Goal: Find specific page/section: Find specific page/section

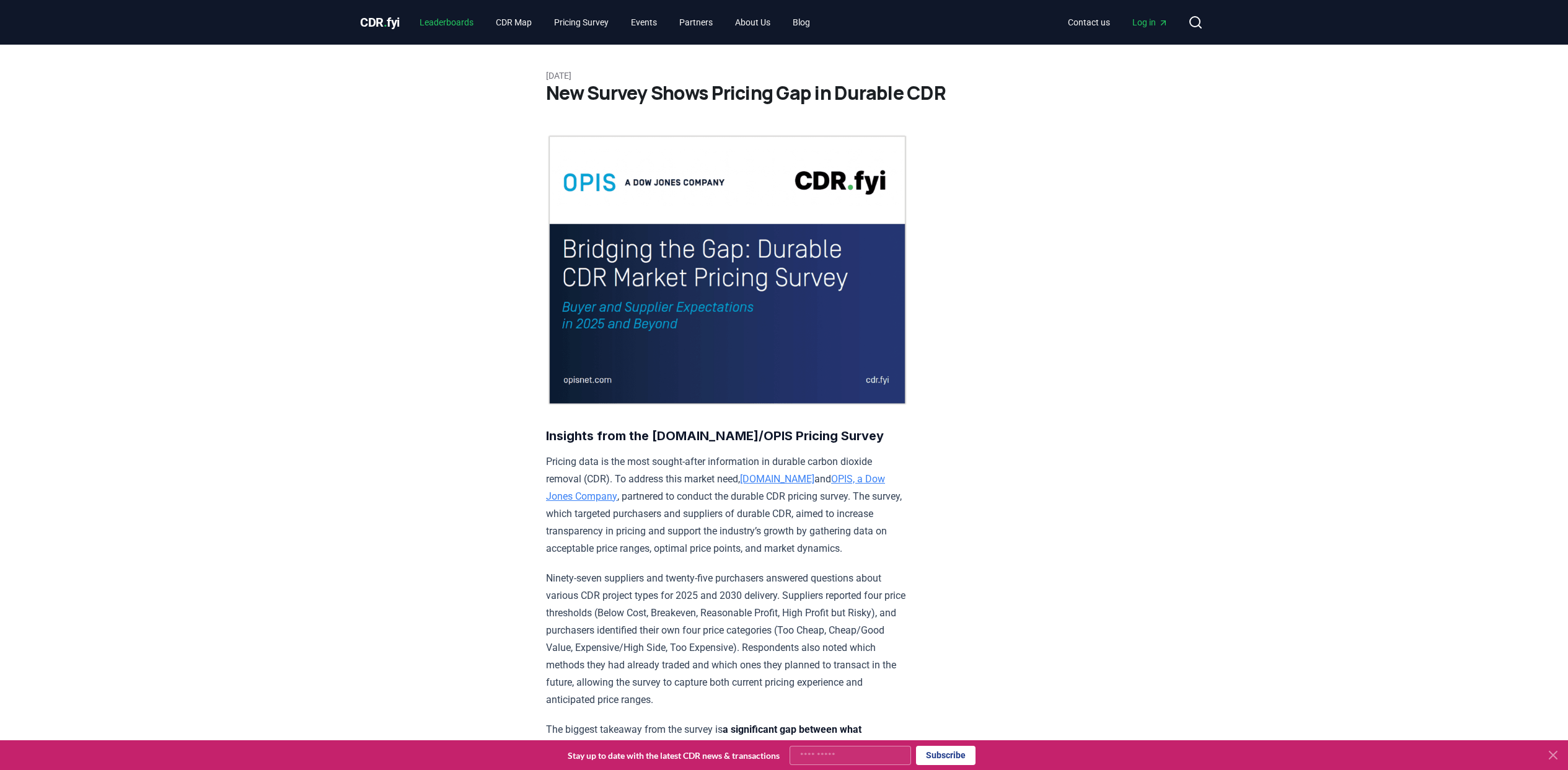
click at [452, 22] on link "Leaderboards" at bounding box center [447, 22] width 73 height 23
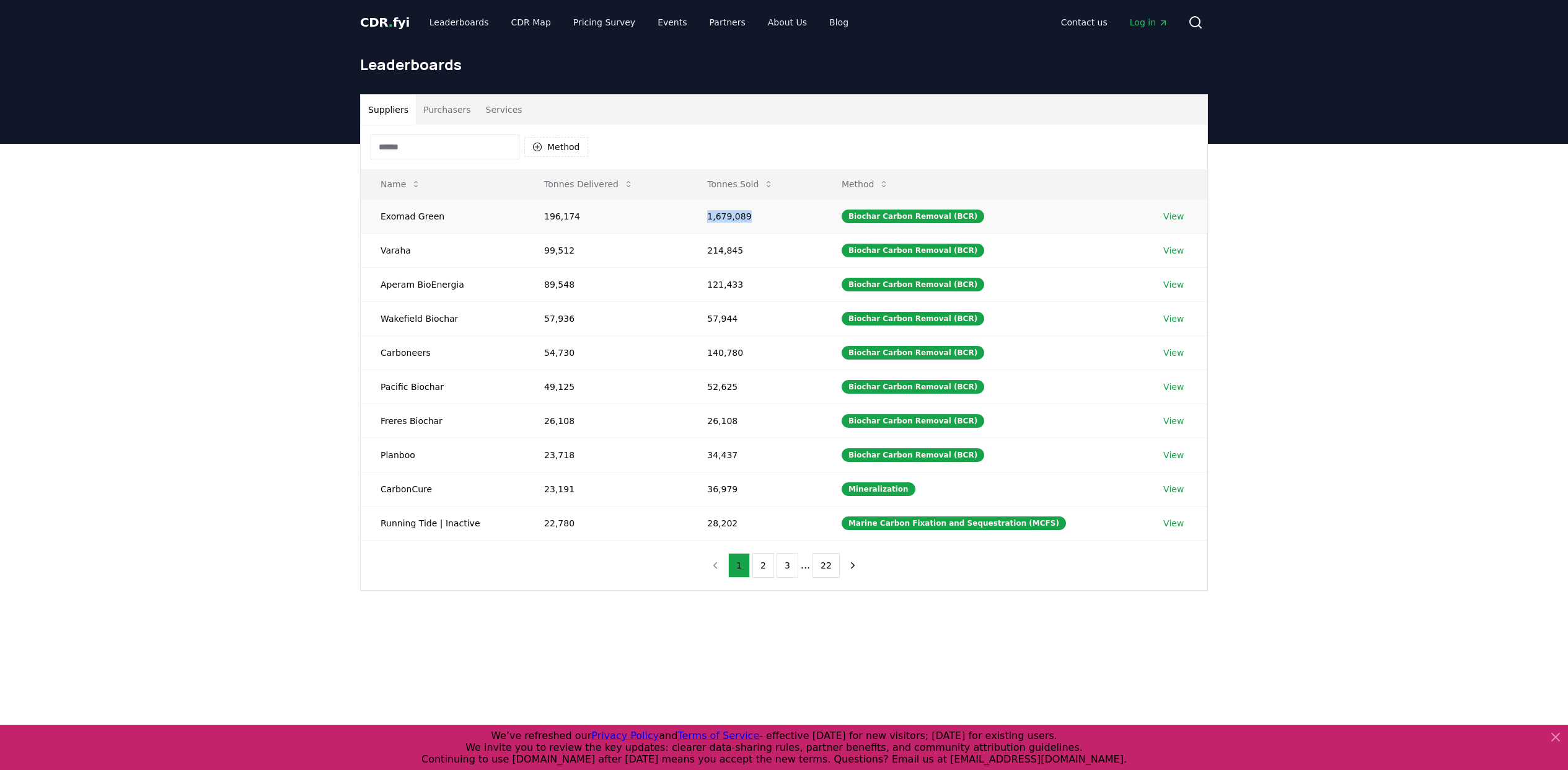
drag, startPoint x: 755, startPoint y: 217, endPoint x: 706, endPoint y: 217, distance: 49.0
click at [706, 217] on td "1,679,089" at bounding box center [754, 215] width 134 height 34
drag, startPoint x: 578, startPoint y: 214, endPoint x: 540, endPoint y: 210, distance: 38.2
click at [540, 210] on td "196,174" at bounding box center [605, 215] width 163 height 34
